Goal: Information Seeking & Learning: Learn about a topic

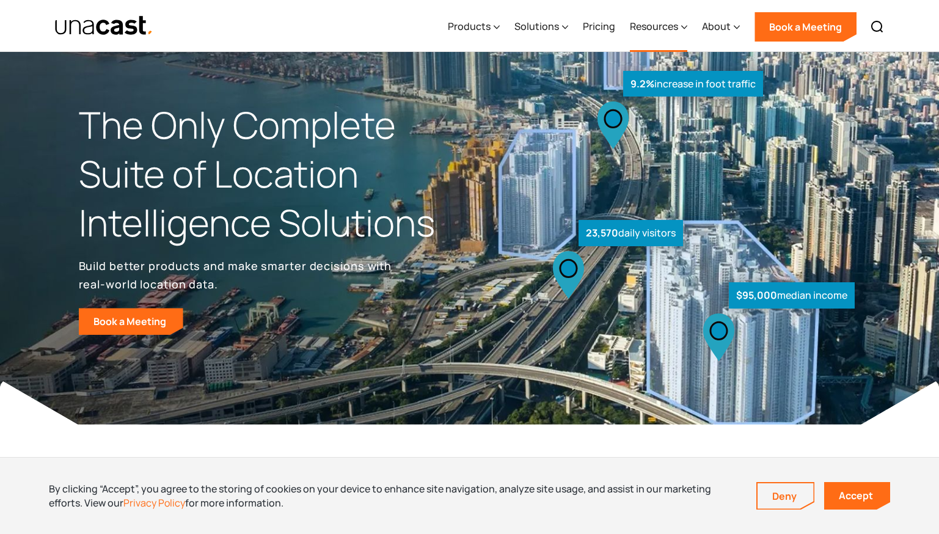
click at [648, 23] on div "Resources" at bounding box center [654, 26] width 48 height 15
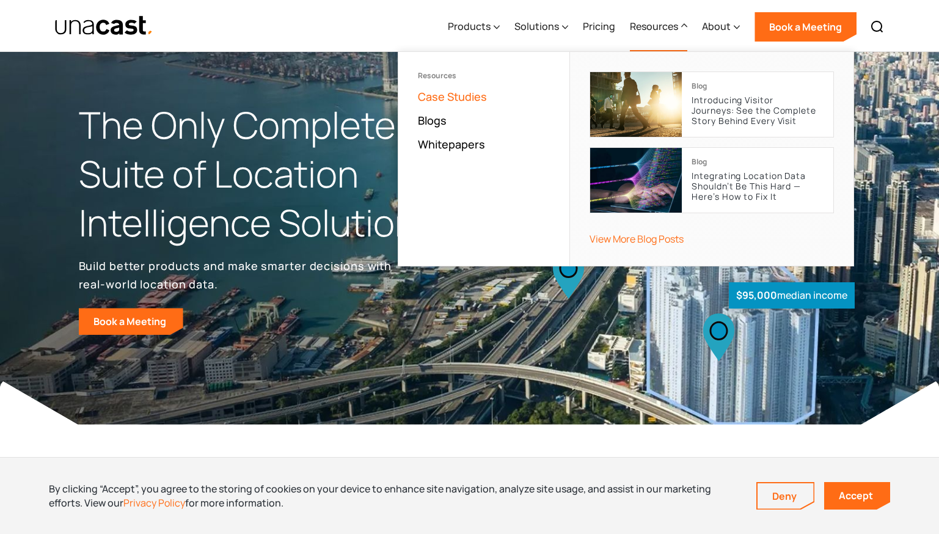
click at [449, 92] on link "Case Studies" at bounding box center [452, 96] width 69 height 15
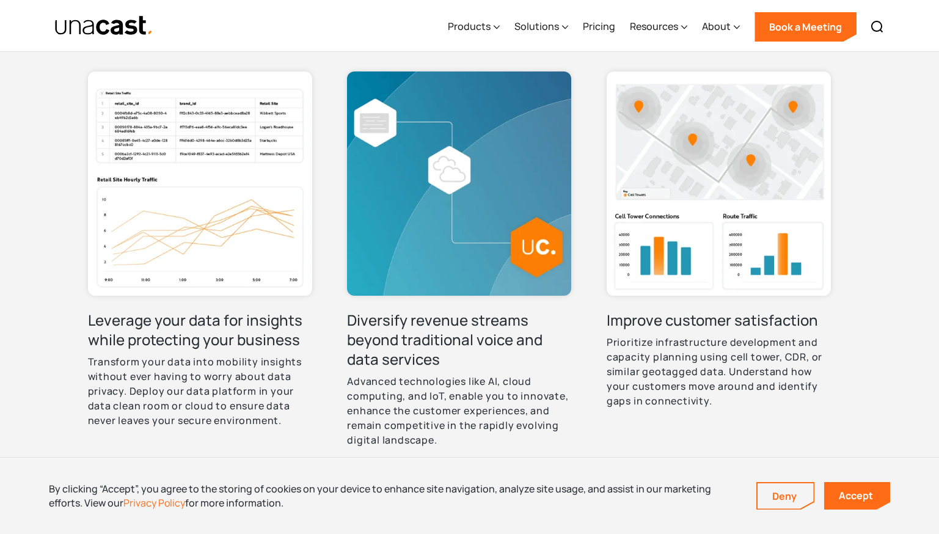
scroll to position [550, 0]
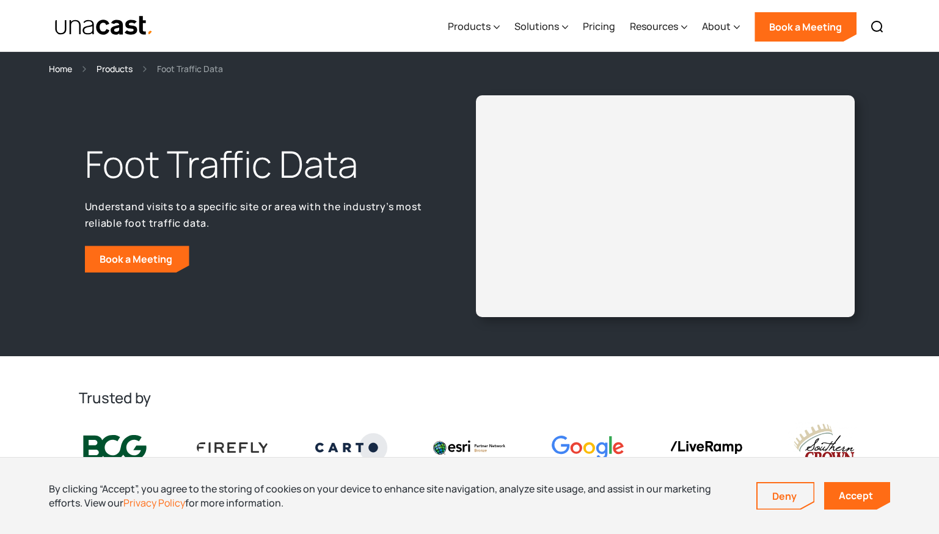
click at [450, 400] on h2 "Trusted by" at bounding box center [470, 398] width 782 height 20
click at [63, 69] on div "Home" at bounding box center [60, 69] width 23 height 14
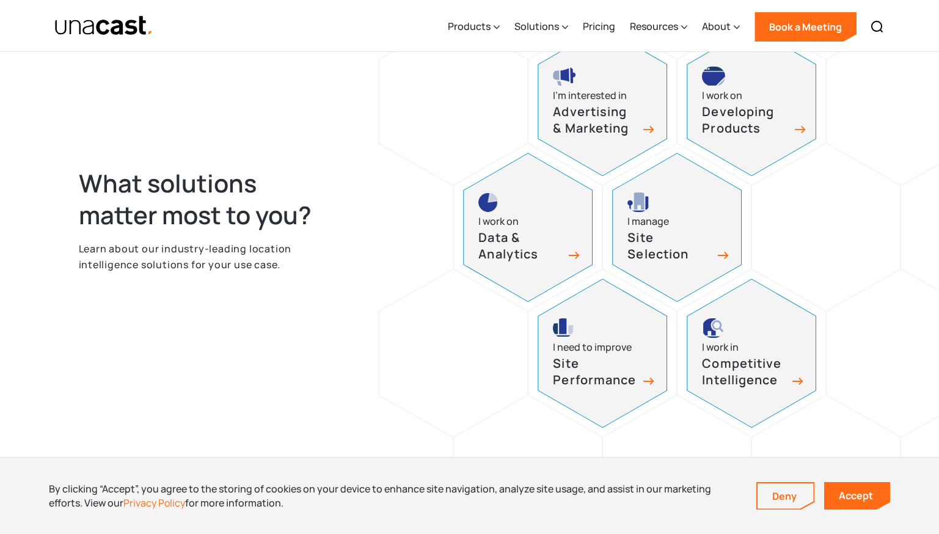
scroll to position [611, 0]
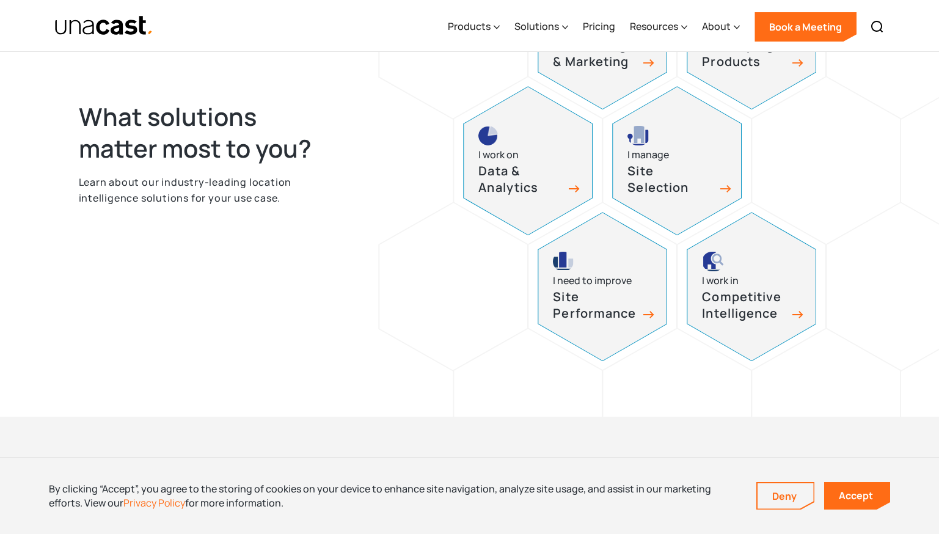
click at [671, 178] on h3 "Site Selection" at bounding box center [670, 179] width 86 height 32
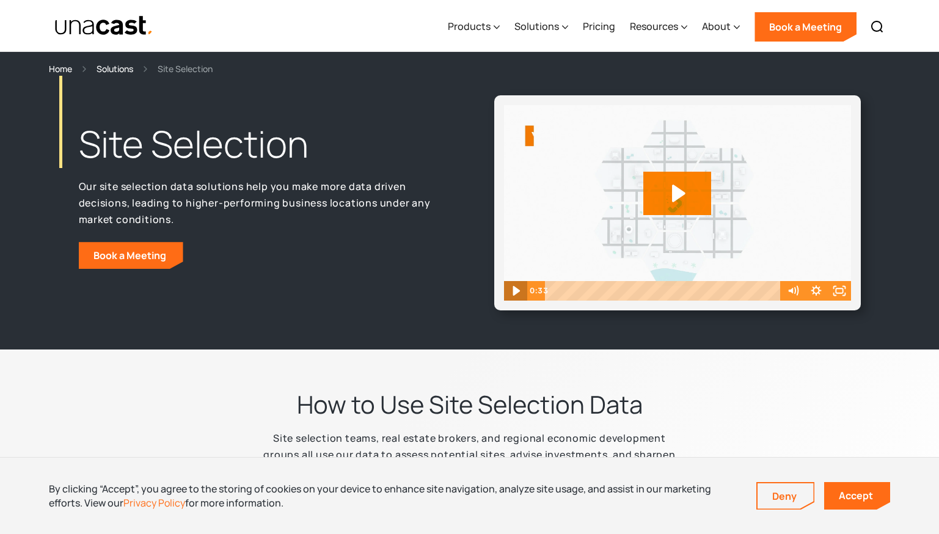
click at [513, 287] on icon "Play Video" at bounding box center [516, 290] width 28 height 23
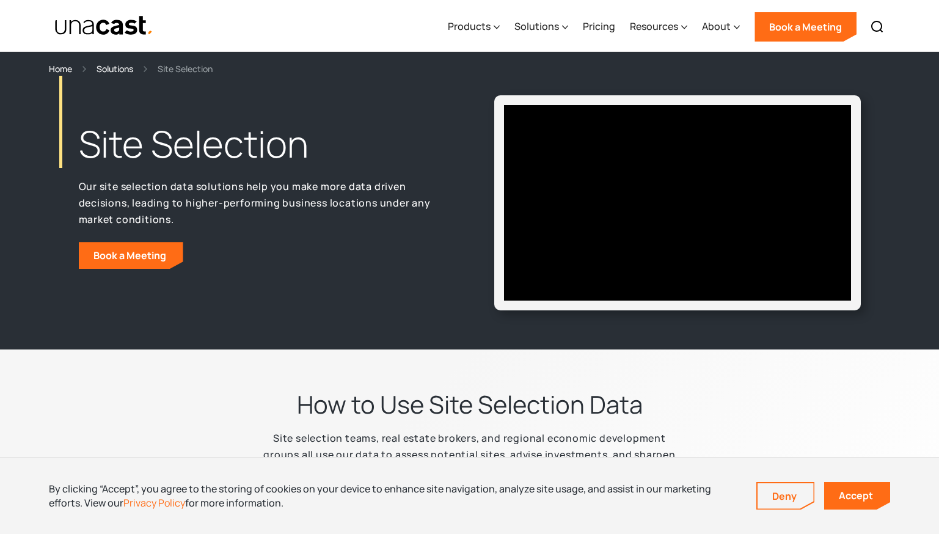
click at [123, 30] on img "home" at bounding box center [104, 25] width 100 height 21
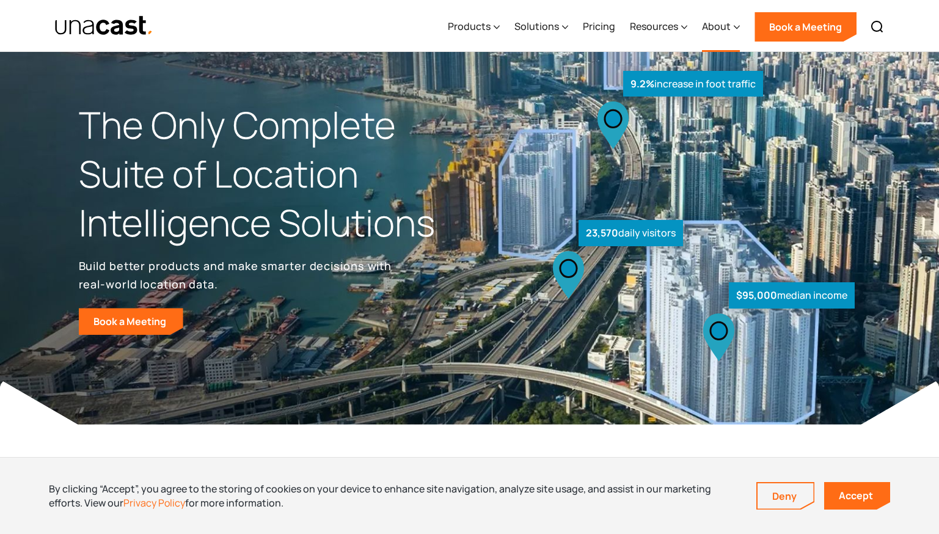
click at [730, 24] on div "About" at bounding box center [716, 26] width 29 height 15
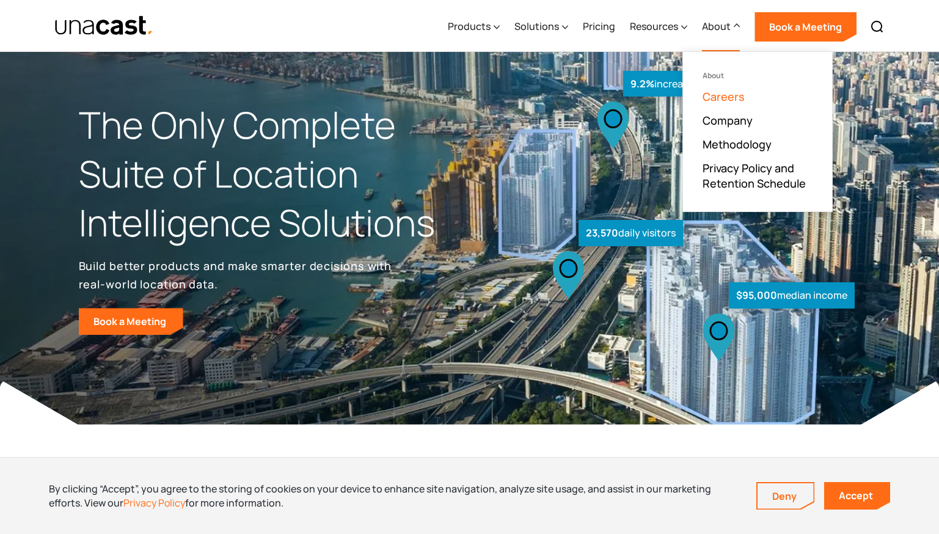
click at [737, 94] on link "Careers" at bounding box center [723, 96] width 42 height 15
